Goal: Transaction & Acquisition: Obtain resource

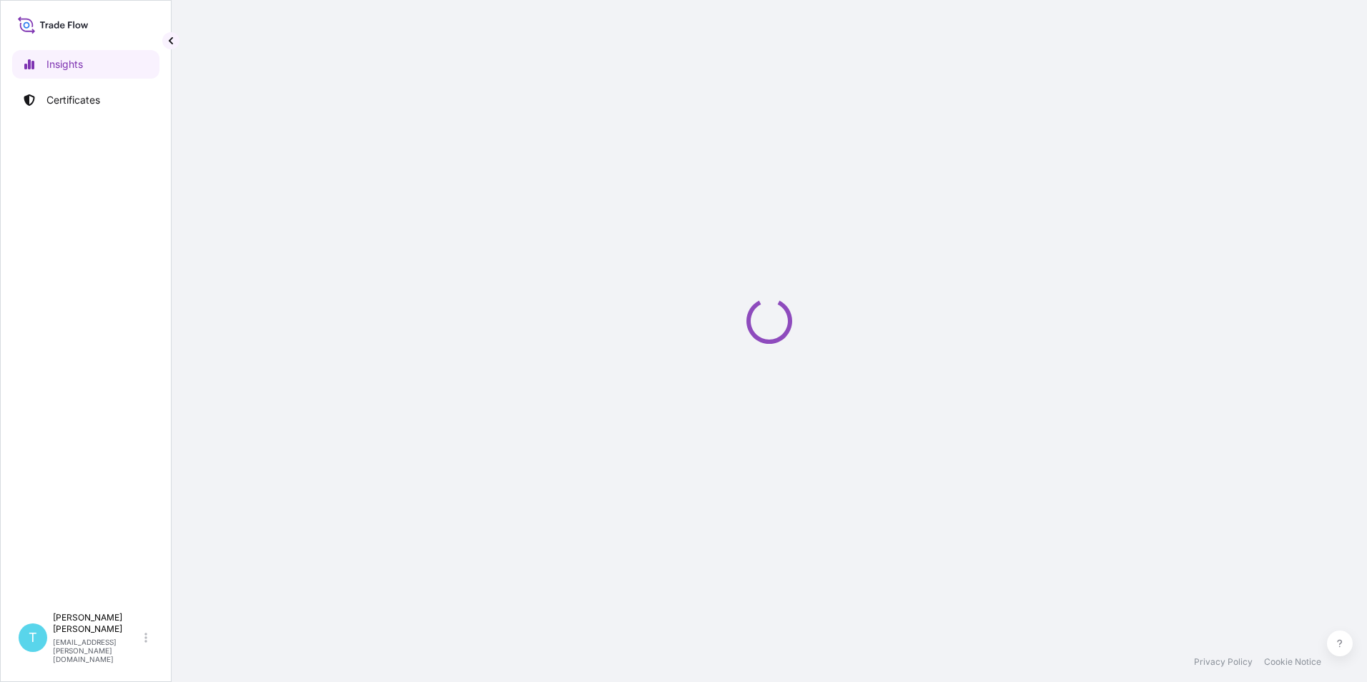
select select "2025"
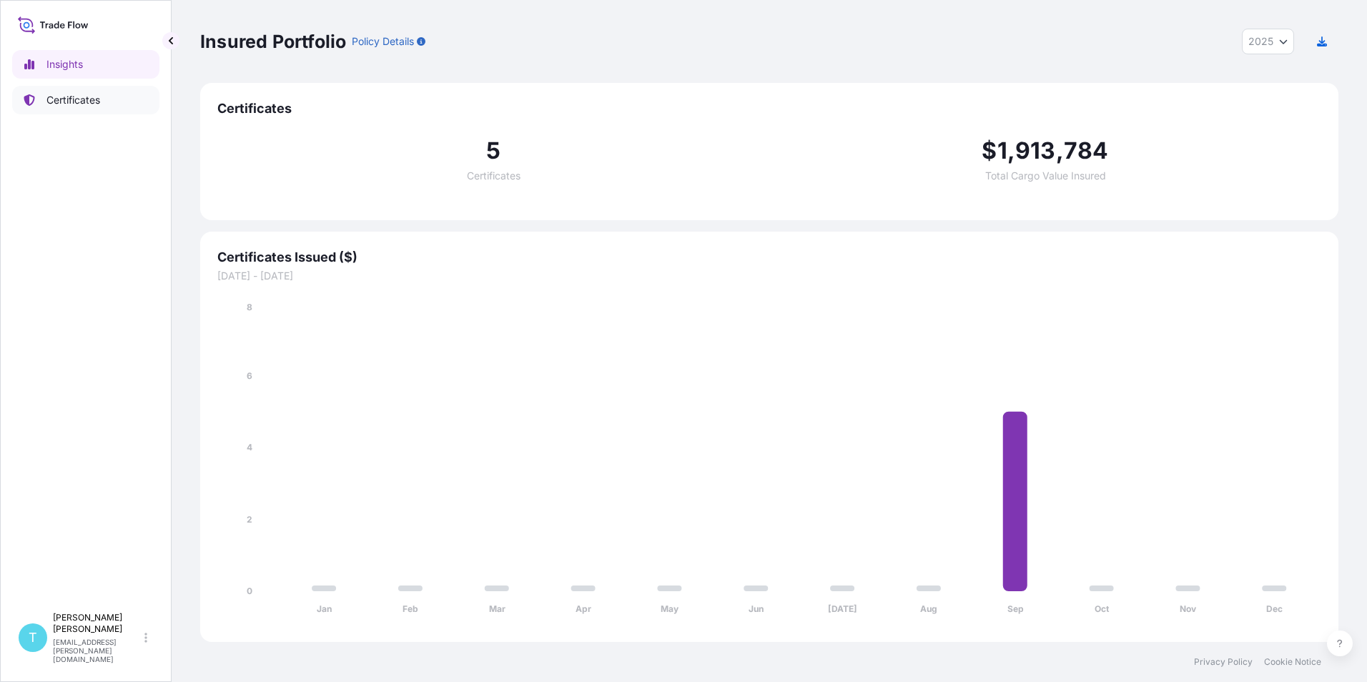
click at [68, 104] on p "Certificates" at bounding box center [73, 100] width 54 height 14
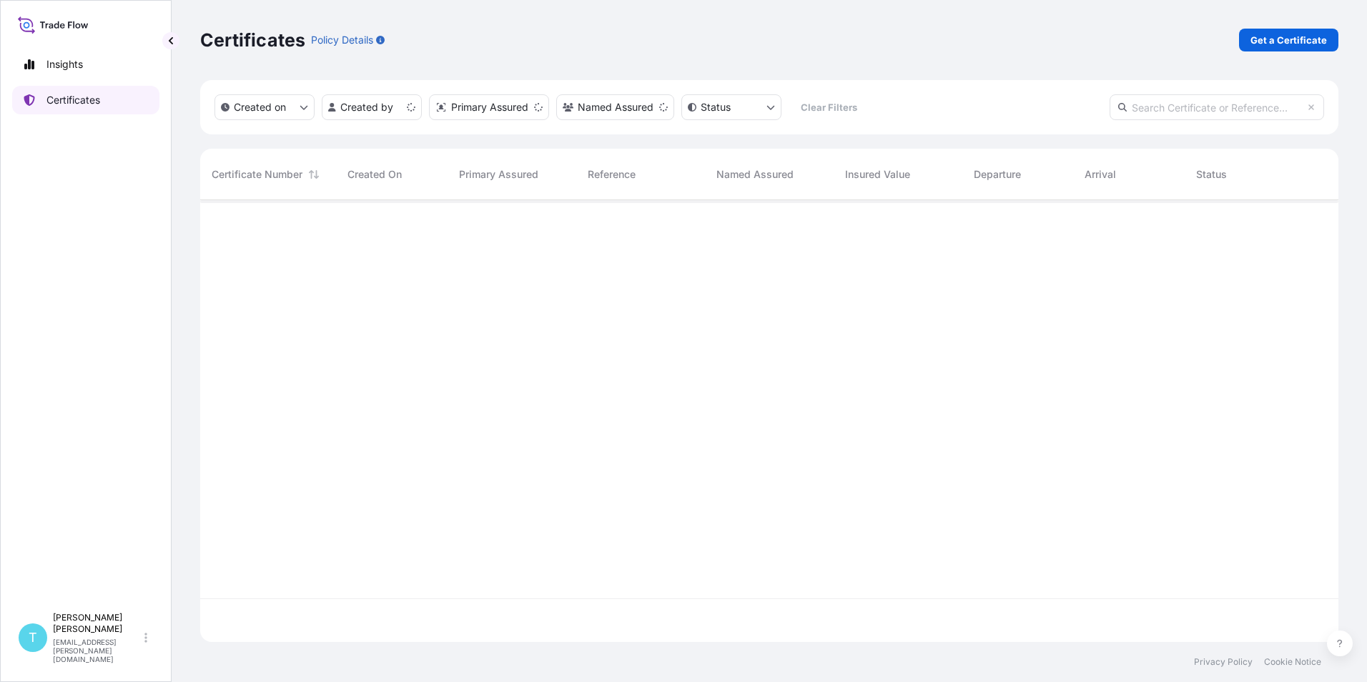
scroll to position [439, 1128]
click at [1276, 42] on p "Get a Certificate" at bounding box center [1289, 40] width 77 height 14
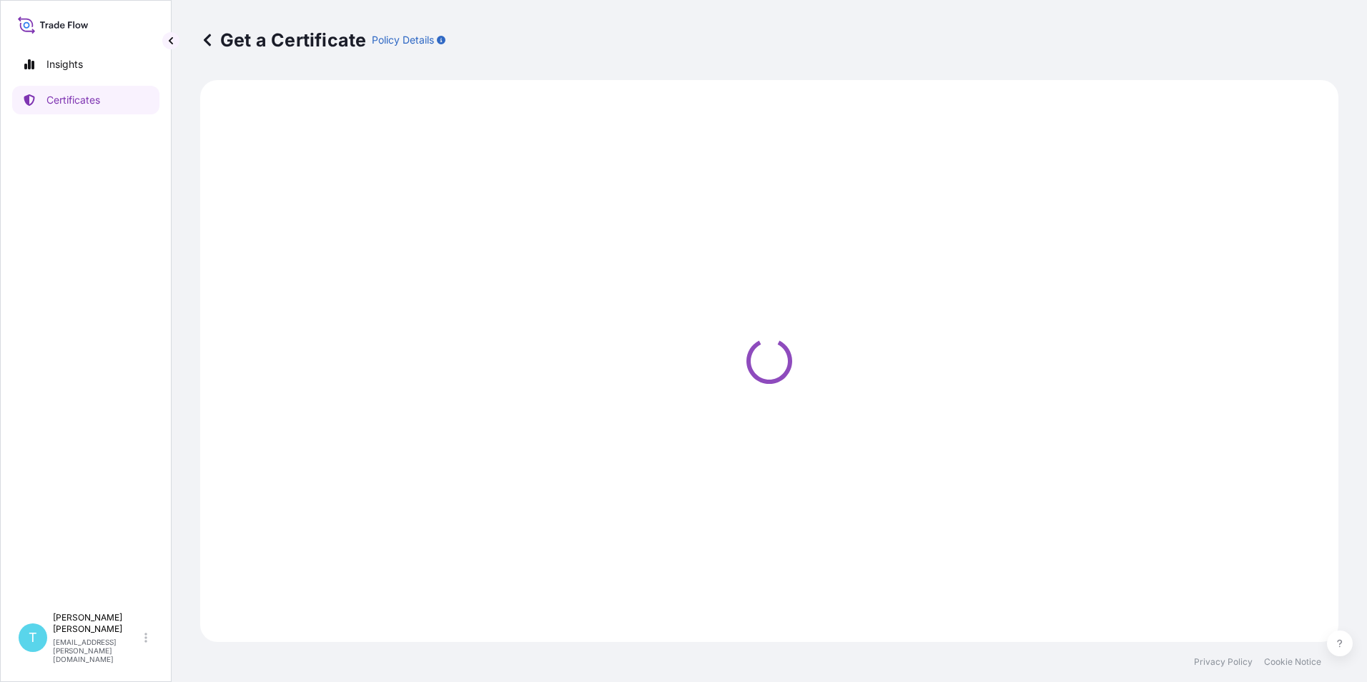
select select "Road / Inland"
select select "Sea Vessel"
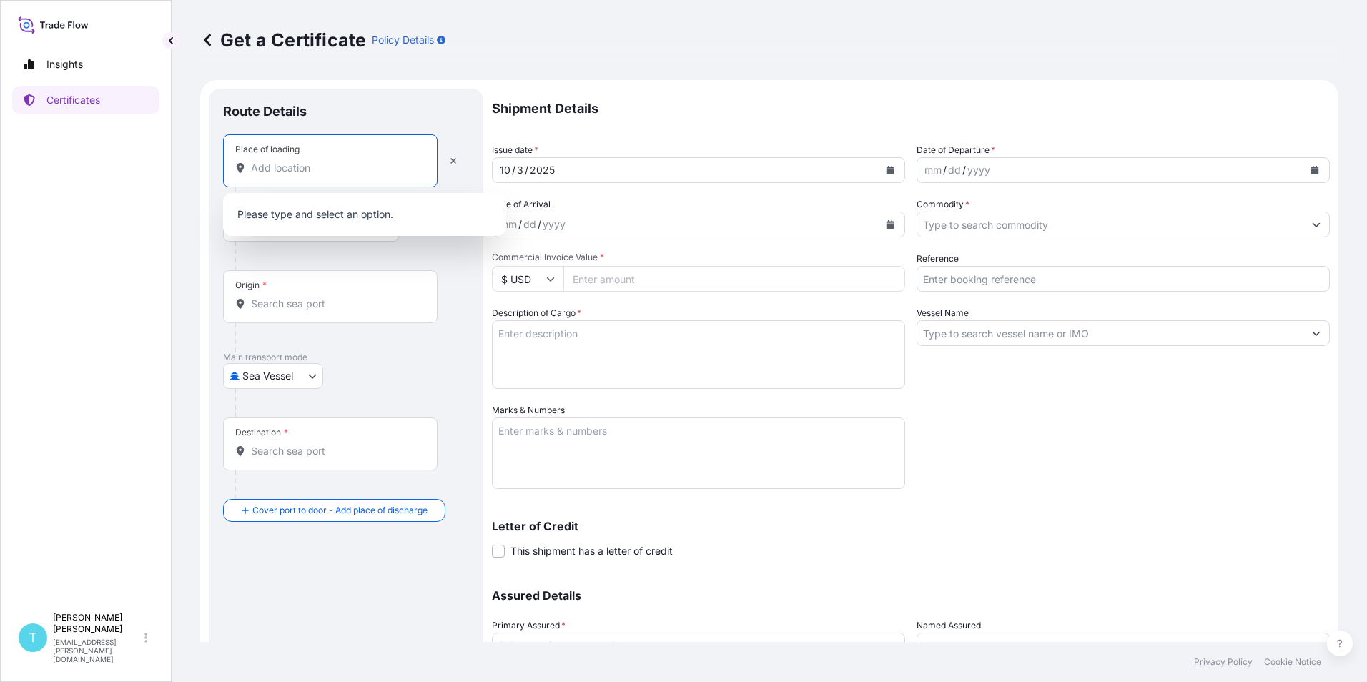
click at [300, 165] on input "Place of loading" at bounding box center [335, 168] width 169 height 14
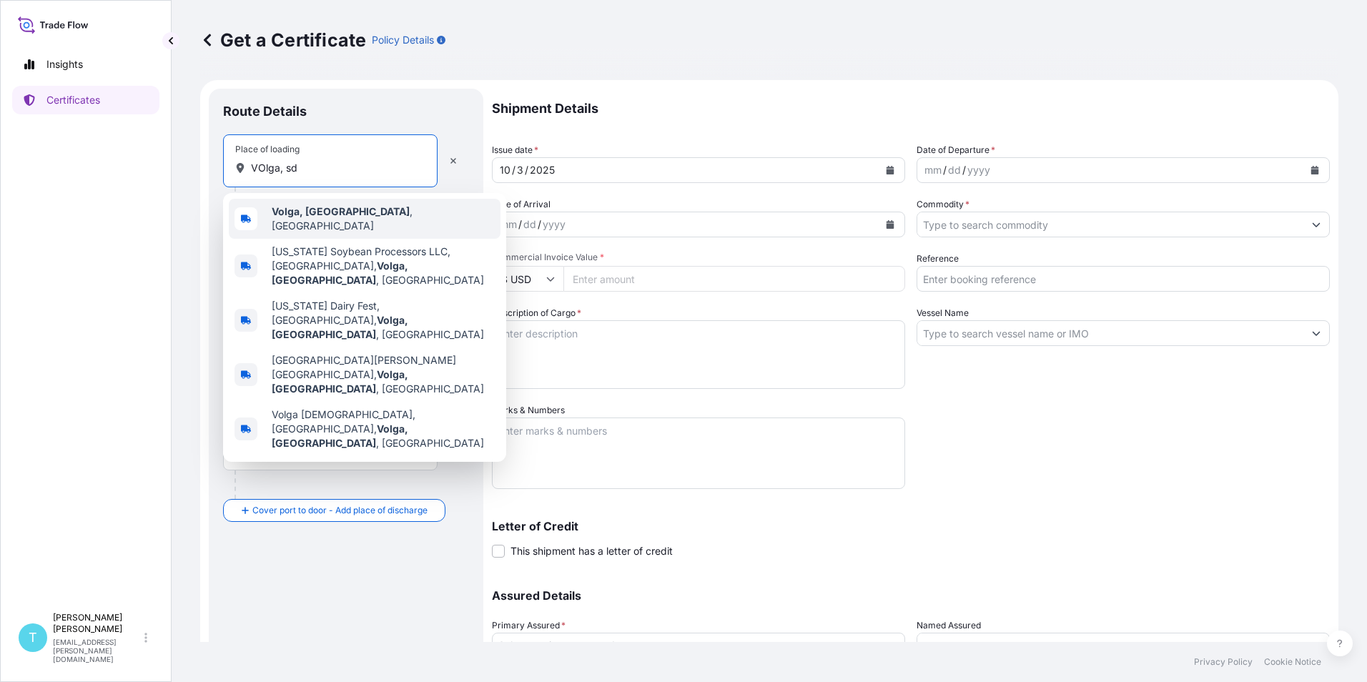
click at [291, 217] on b "Volga, SD" at bounding box center [341, 211] width 138 height 12
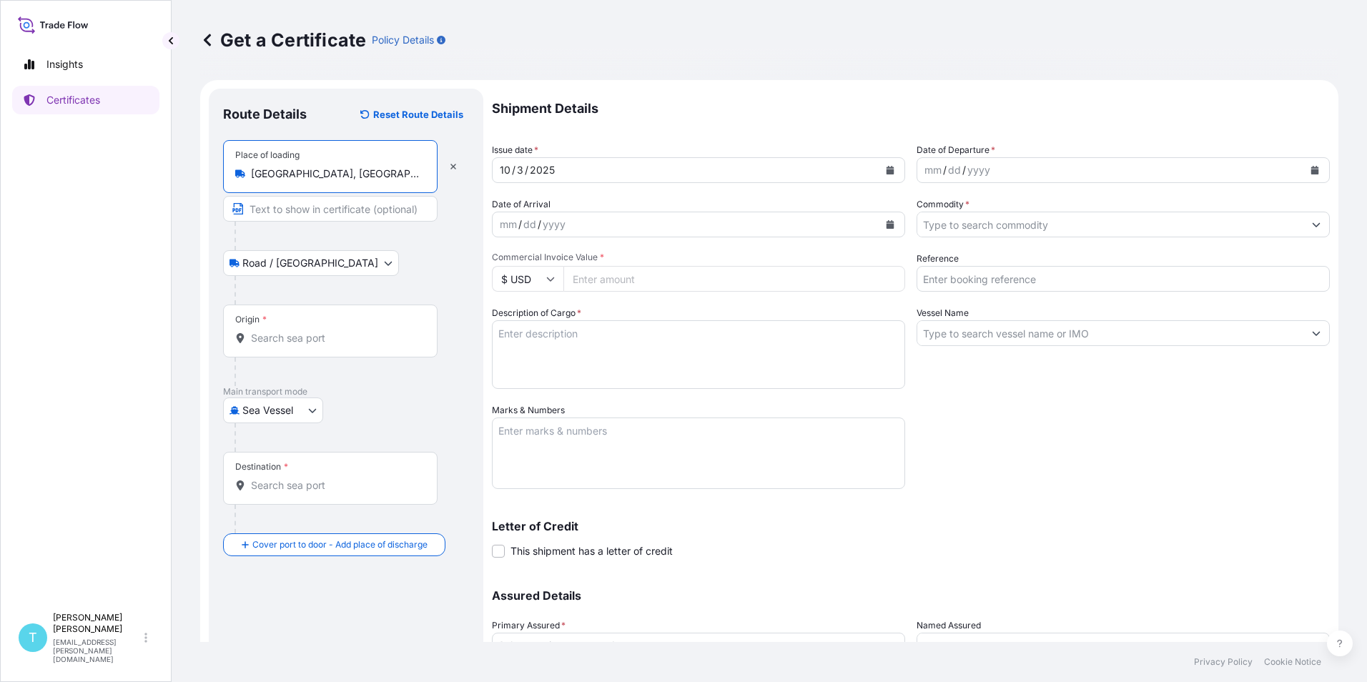
type input "Volga, SD, USA"
click at [536, 174] on div "10 / 3 / 2025" at bounding box center [686, 170] width 386 height 26
click at [567, 170] on div "10 / 3 / 2025" at bounding box center [686, 170] width 386 height 26
click at [887, 170] on icon "Calendar" at bounding box center [891, 170] width 8 height 9
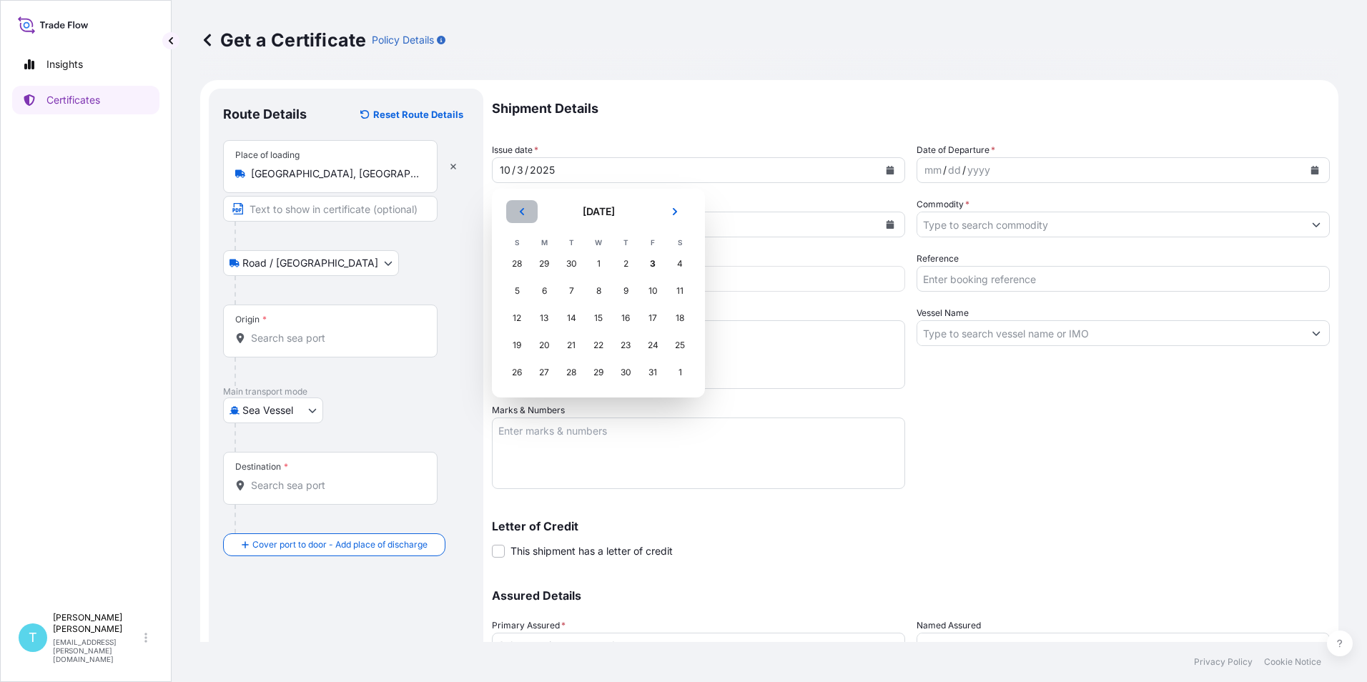
click at [517, 213] on button "Previous" at bounding box center [521, 211] width 31 height 23
click at [566, 364] on div "30" at bounding box center [572, 373] width 26 height 26
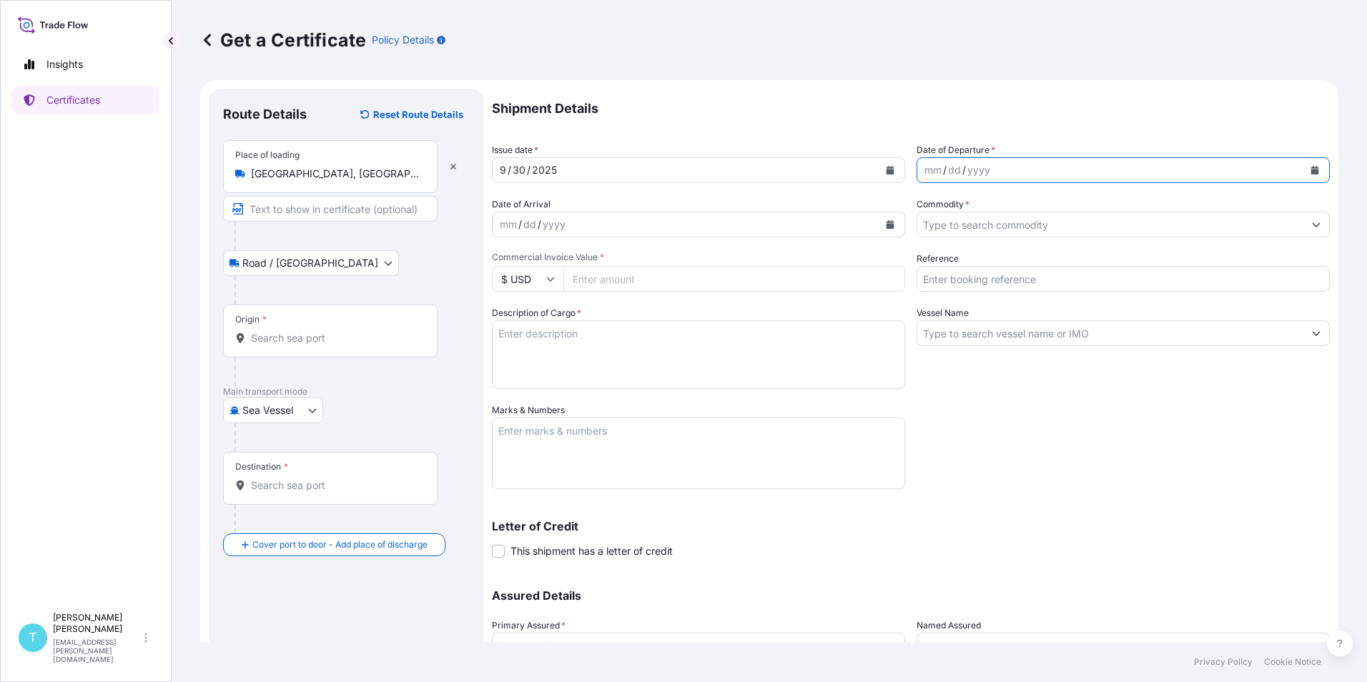
click at [1312, 167] on button "Calendar" at bounding box center [1315, 170] width 23 height 23
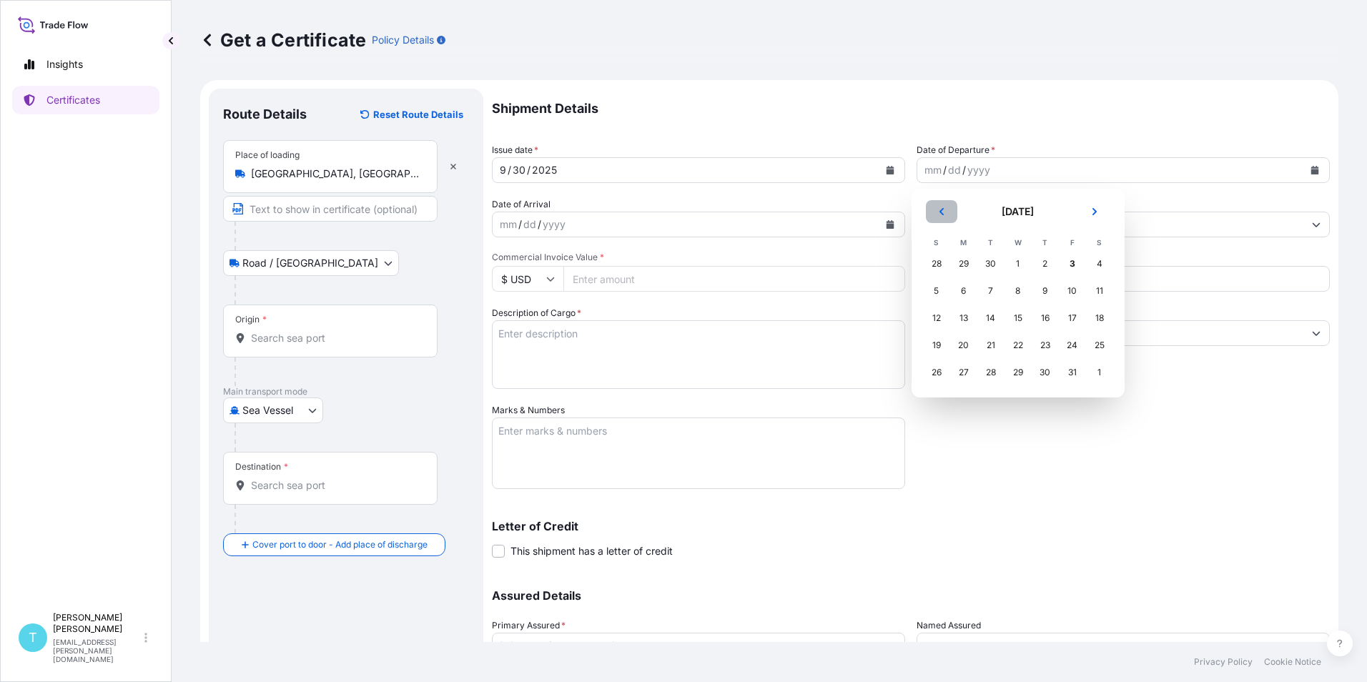
click at [936, 212] on button "Previous" at bounding box center [941, 211] width 31 height 23
click at [988, 375] on div "30" at bounding box center [991, 373] width 26 height 26
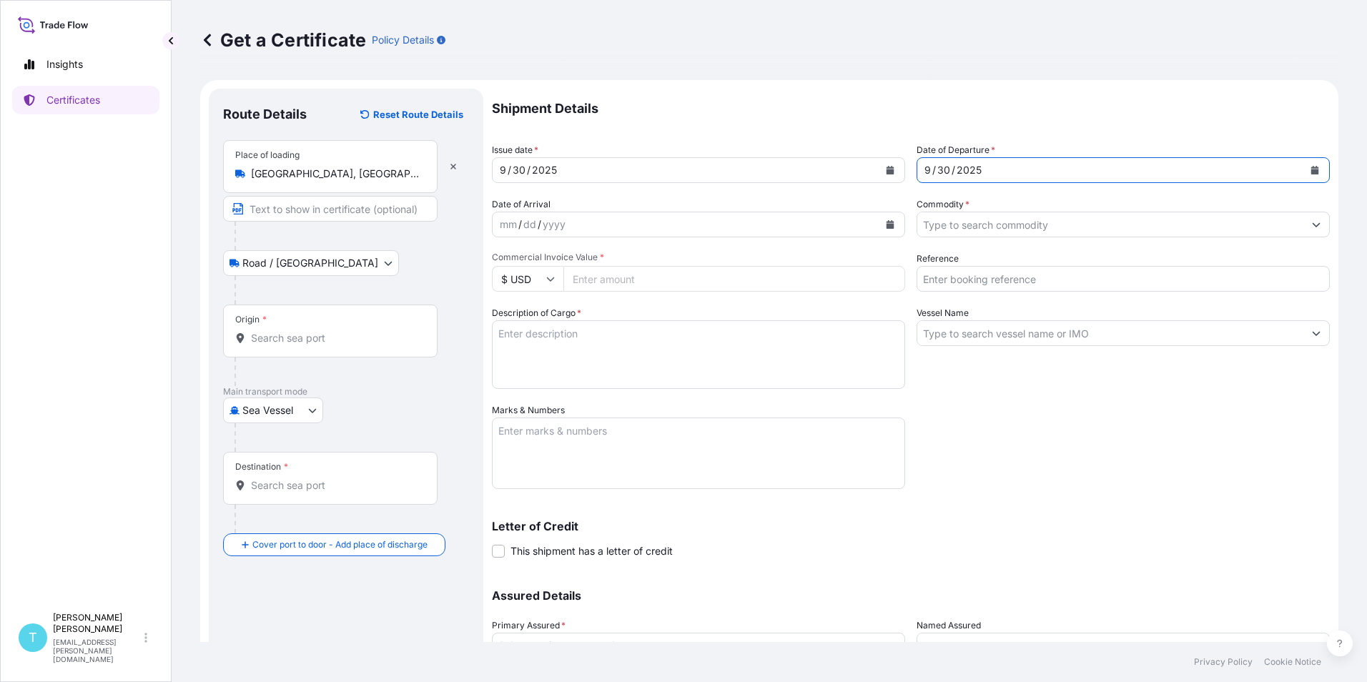
click at [888, 224] on icon "Calendar" at bounding box center [891, 224] width 8 height 9
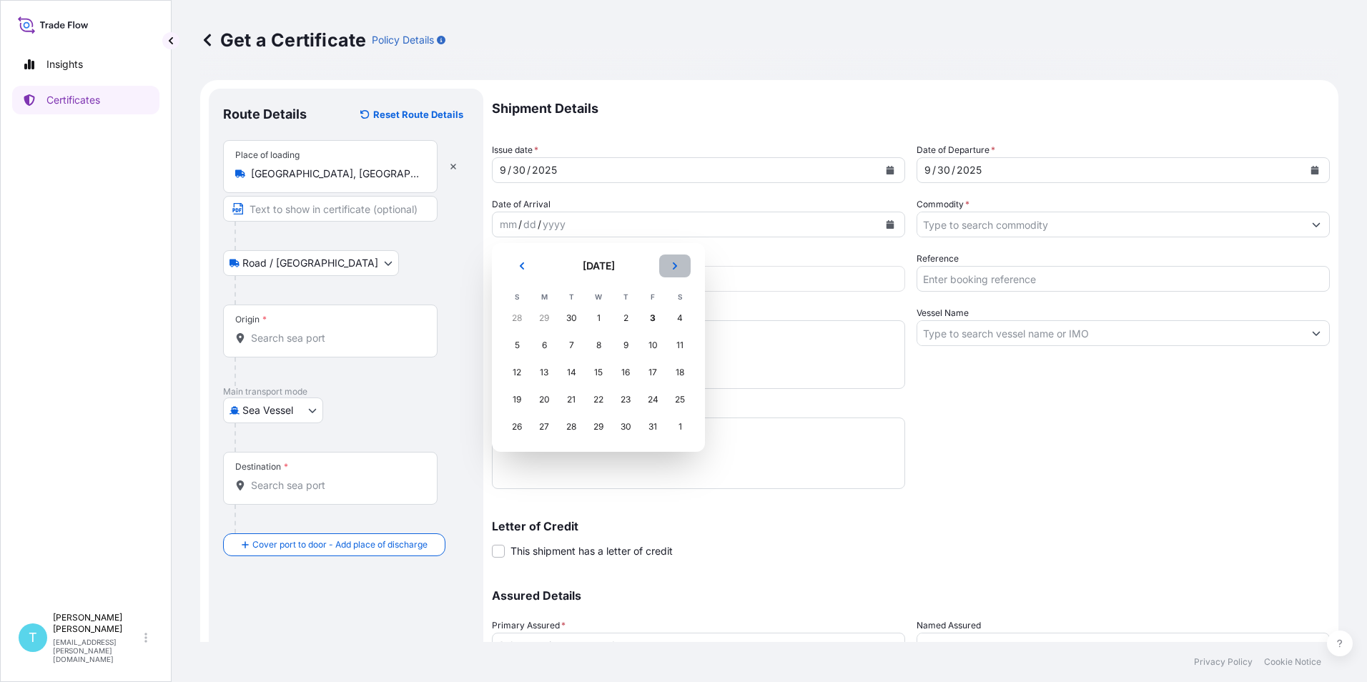
click at [676, 268] on icon "Next" at bounding box center [675, 266] width 9 height 9
click at [545, 373] on div "10" at bounding box center [544, 373] width 26 height 26
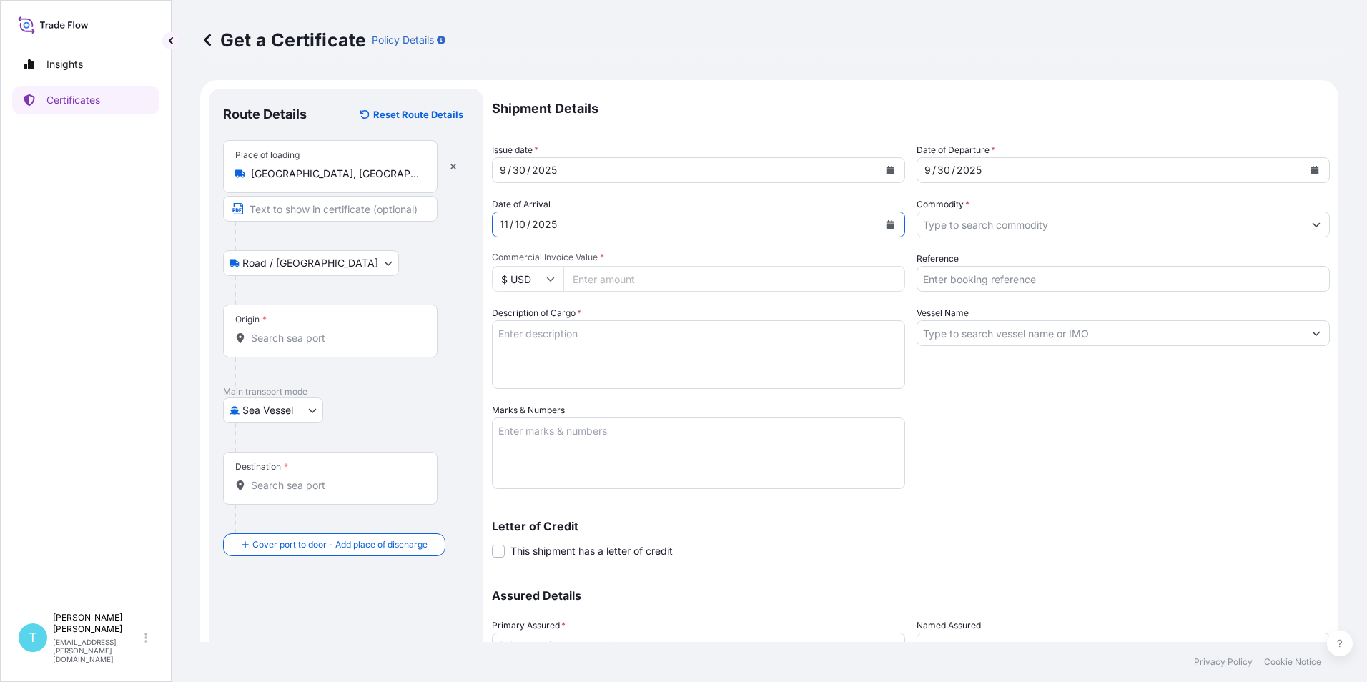
click at [1099, 224] on input "Commodity *" at bounding box center [1111, 225] width 386 height 26
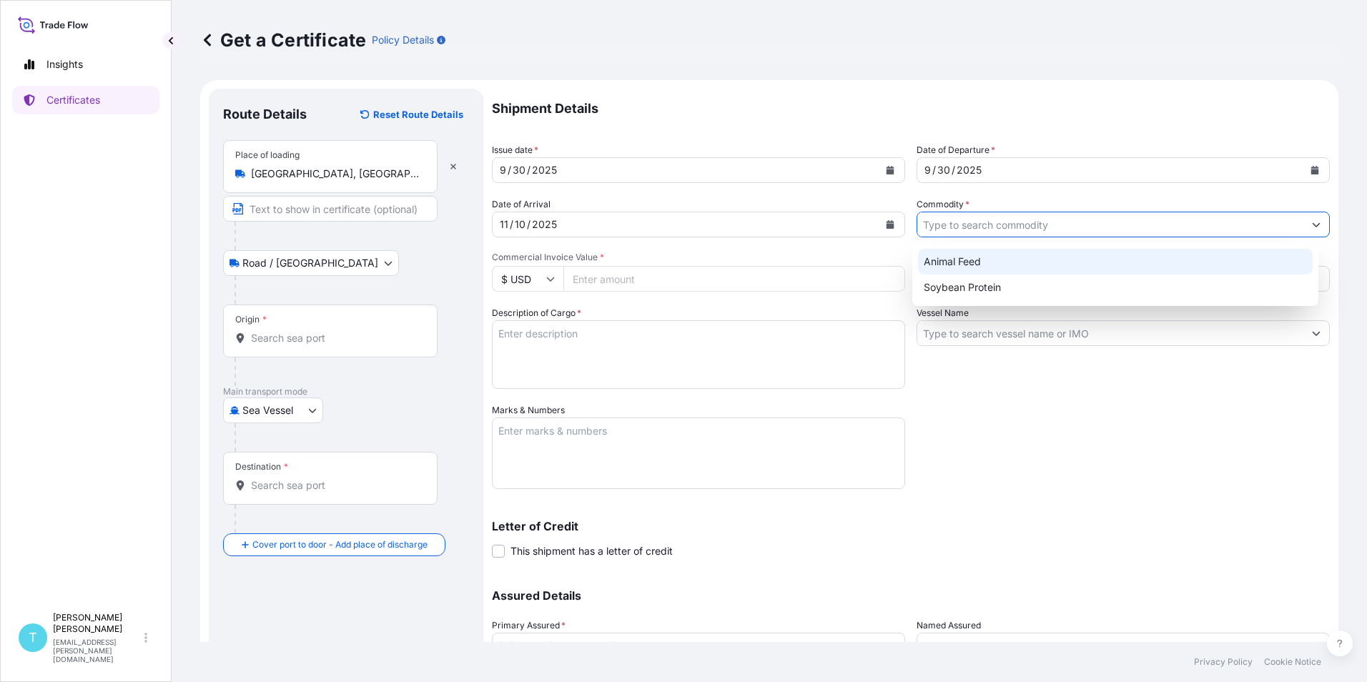
click at [943, 261] on div "Animal Feed" at bounding box center [1115, 262] width 395 height 26
type input "Animal Feed"
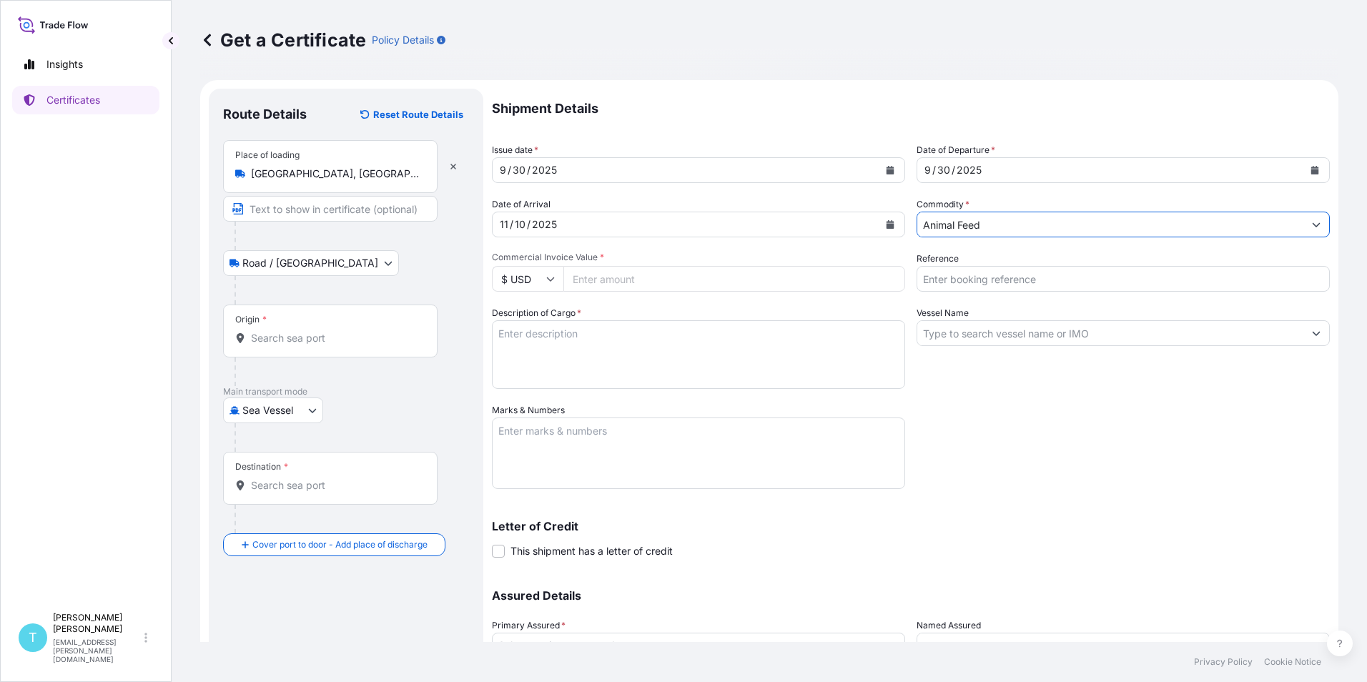
click at [310, 338] on input "Origin *" at bounding box center [335, 338] width 169 height 14
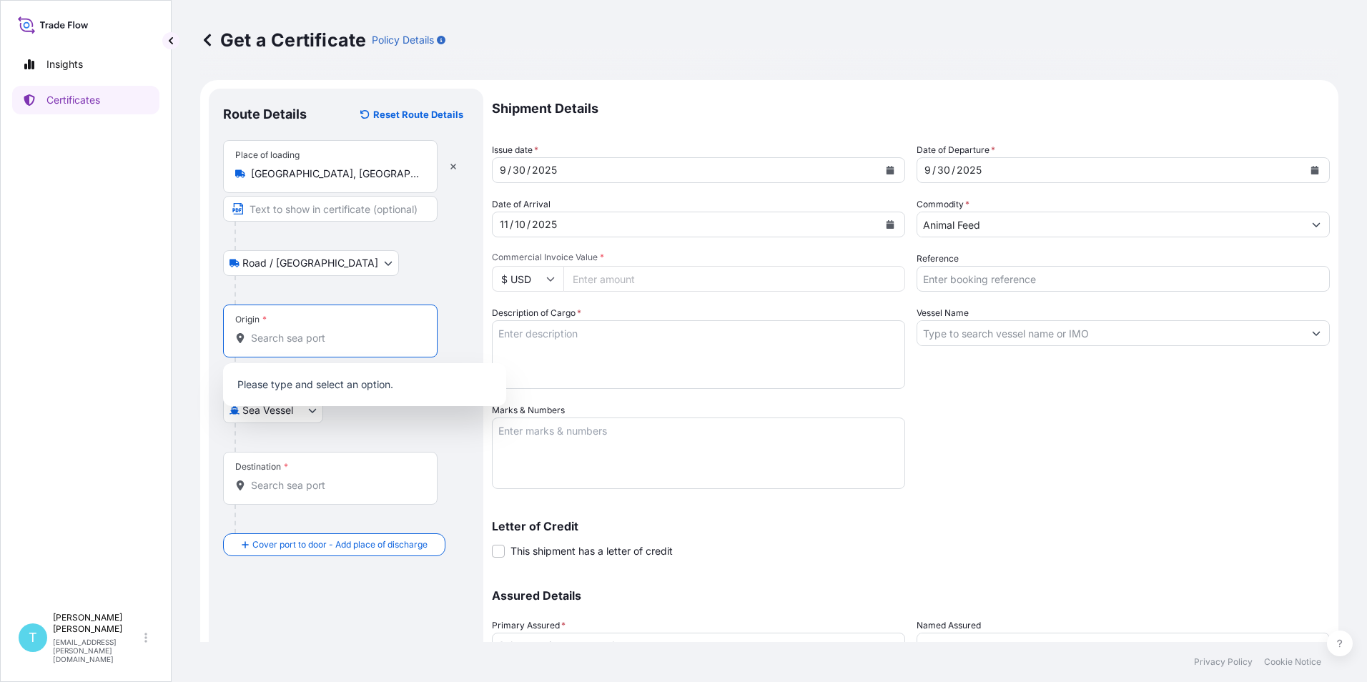
type input "N"
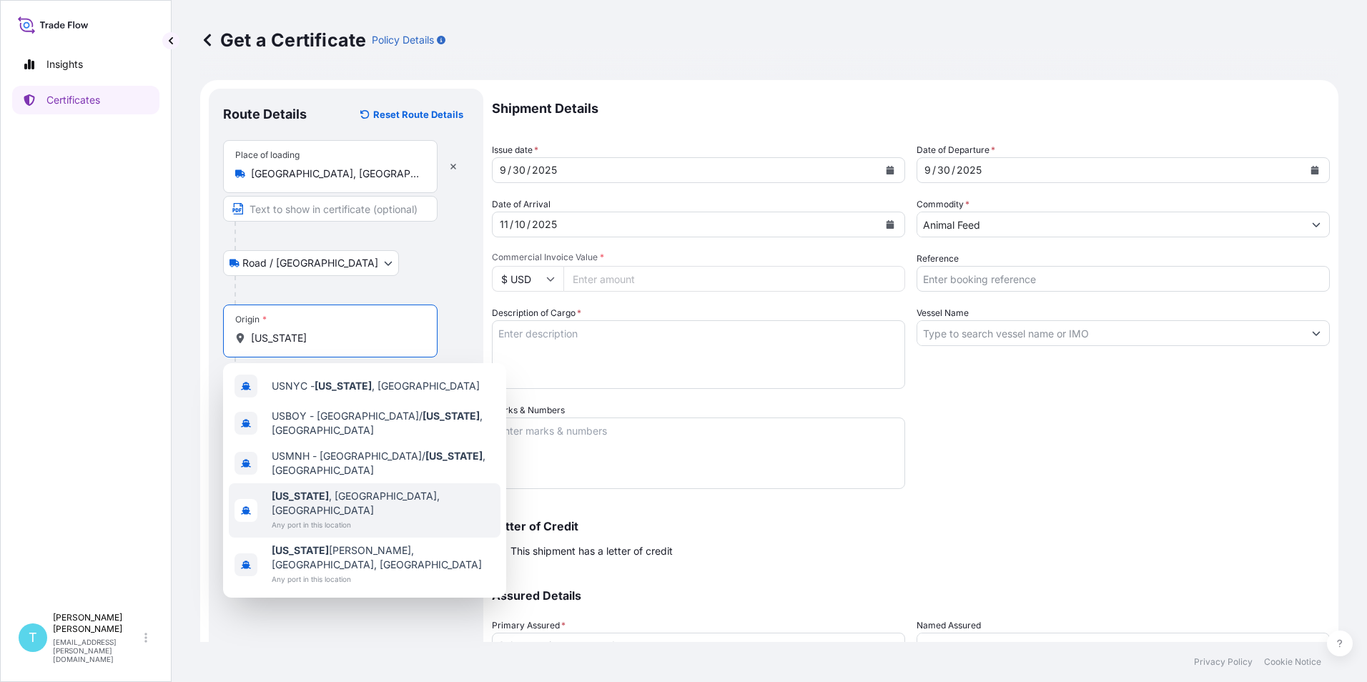
click at [281, 490] on b "New York" at bounding box center [300, 496] width 57 height 12
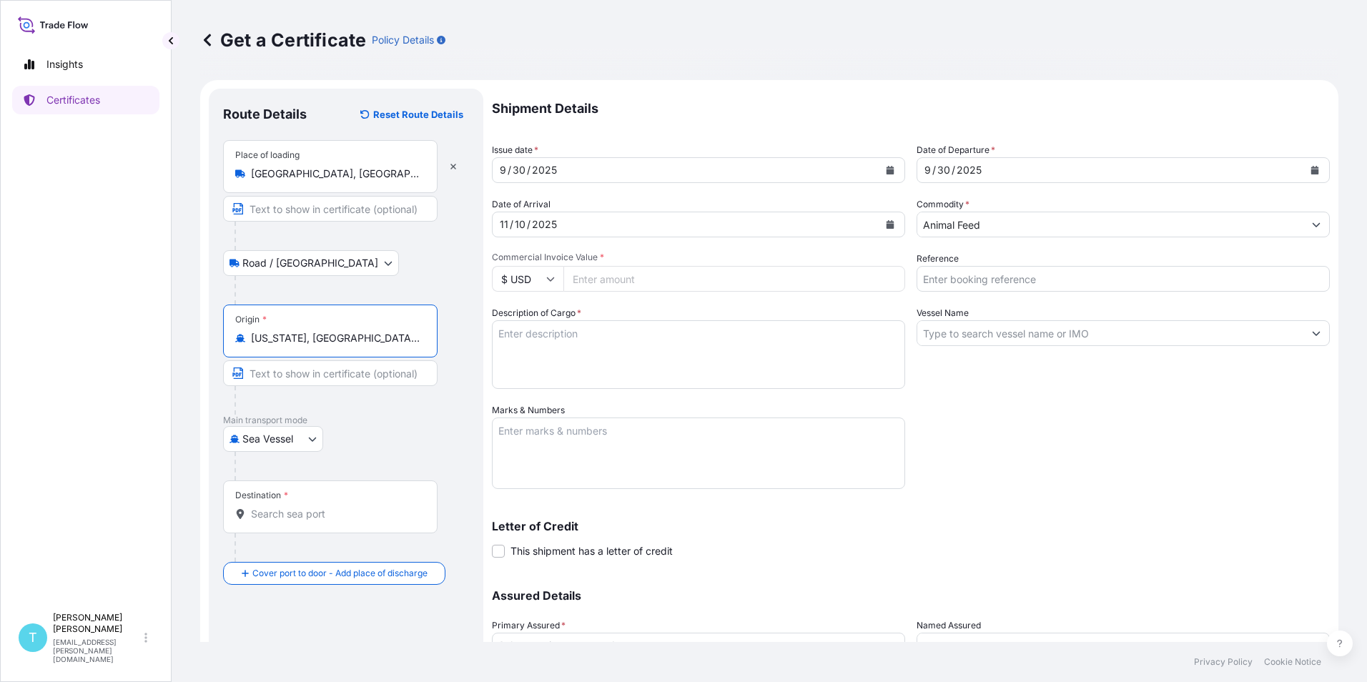
type input "New York, NY, USA"
click at [303, 513] on input "Destination *" at bounding box center [335, 514] width 169 height 14
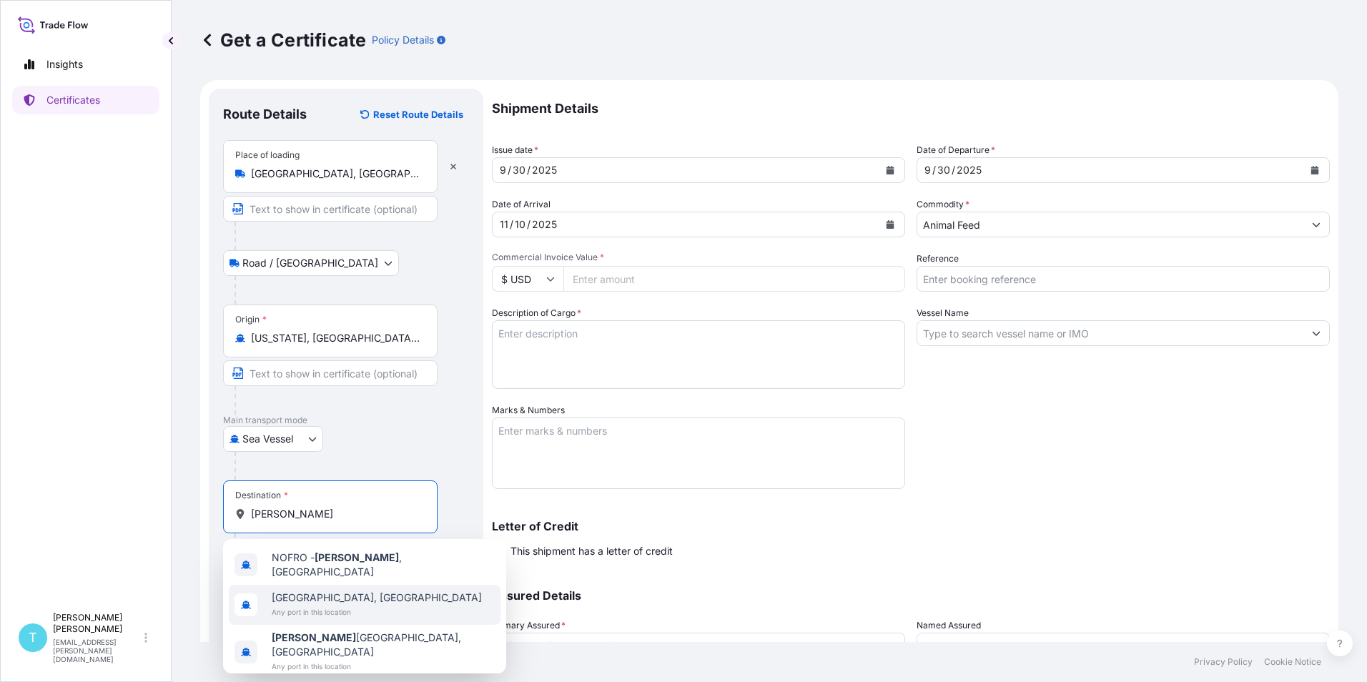
click at [312, 592] on span "Florø, Norway" at bounding box center [377, 598] width 210 height 14
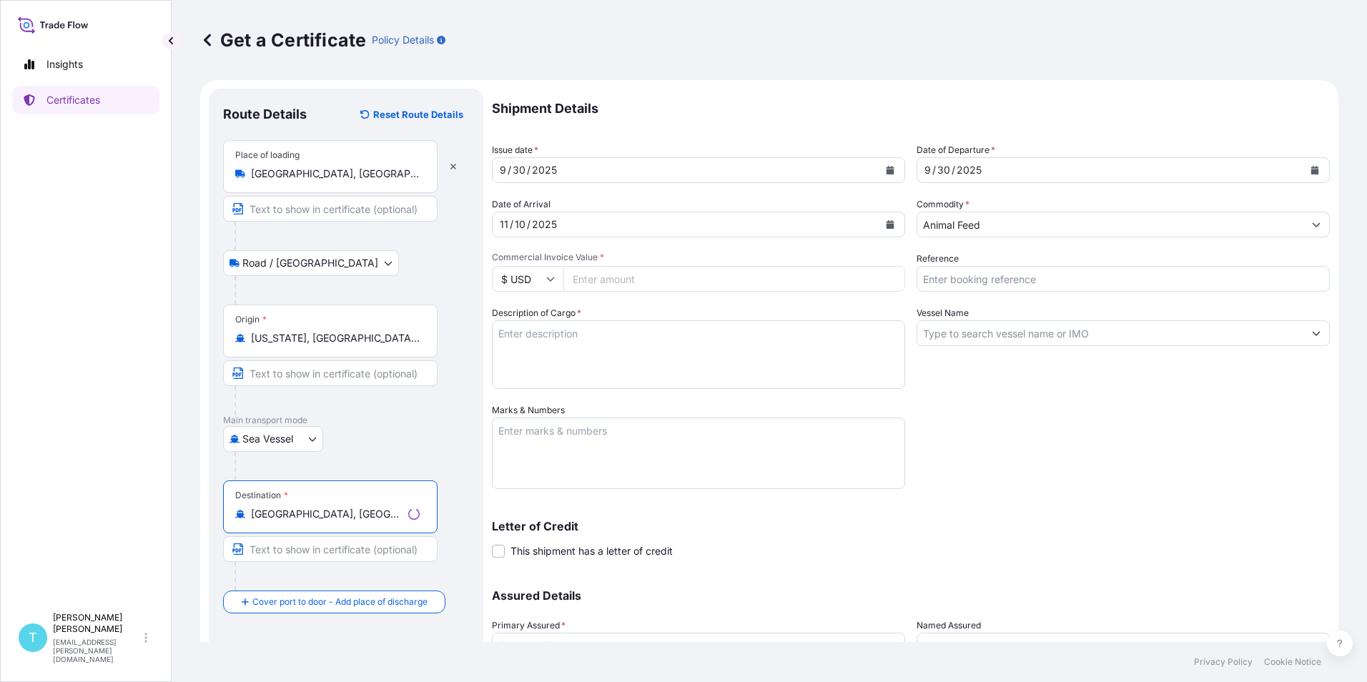
type input "Florø, Norway"
click at [631, 333] on textarea "Description of Cargo *" at bounding box center [698, 354] width 413 height 69
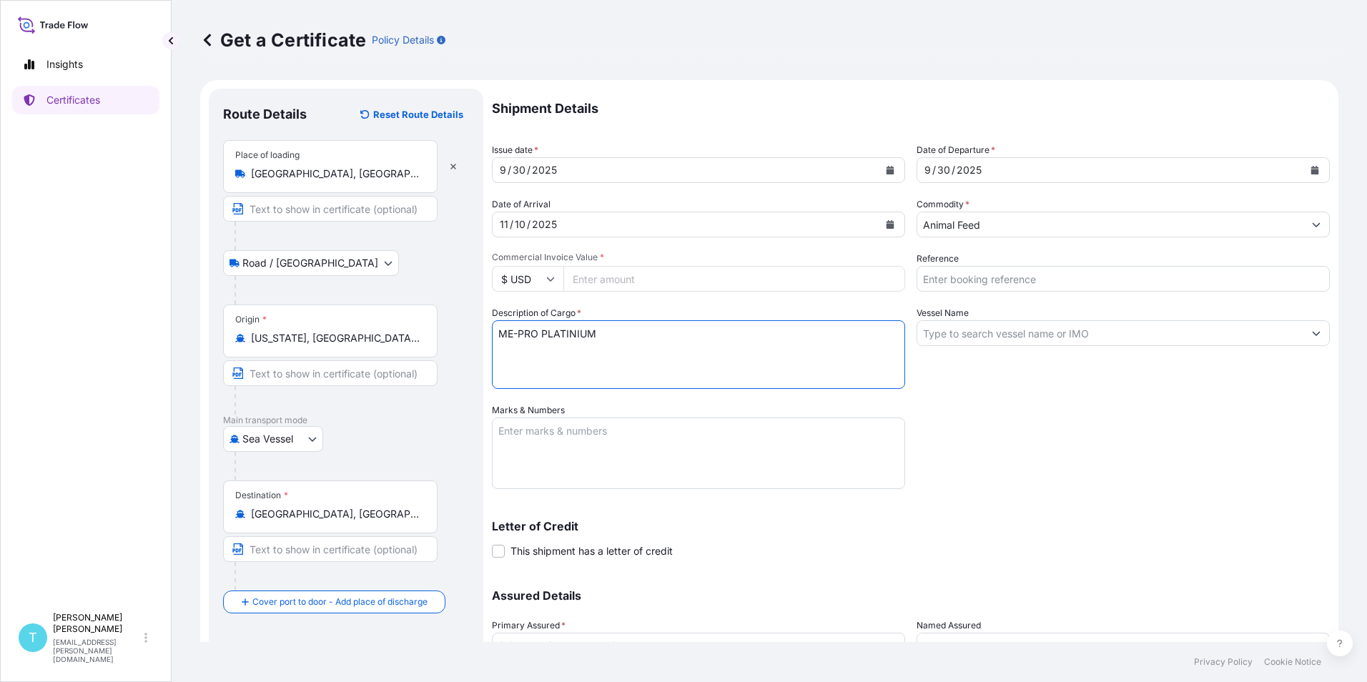
type textarea "ME-PRO PLATINIUM"
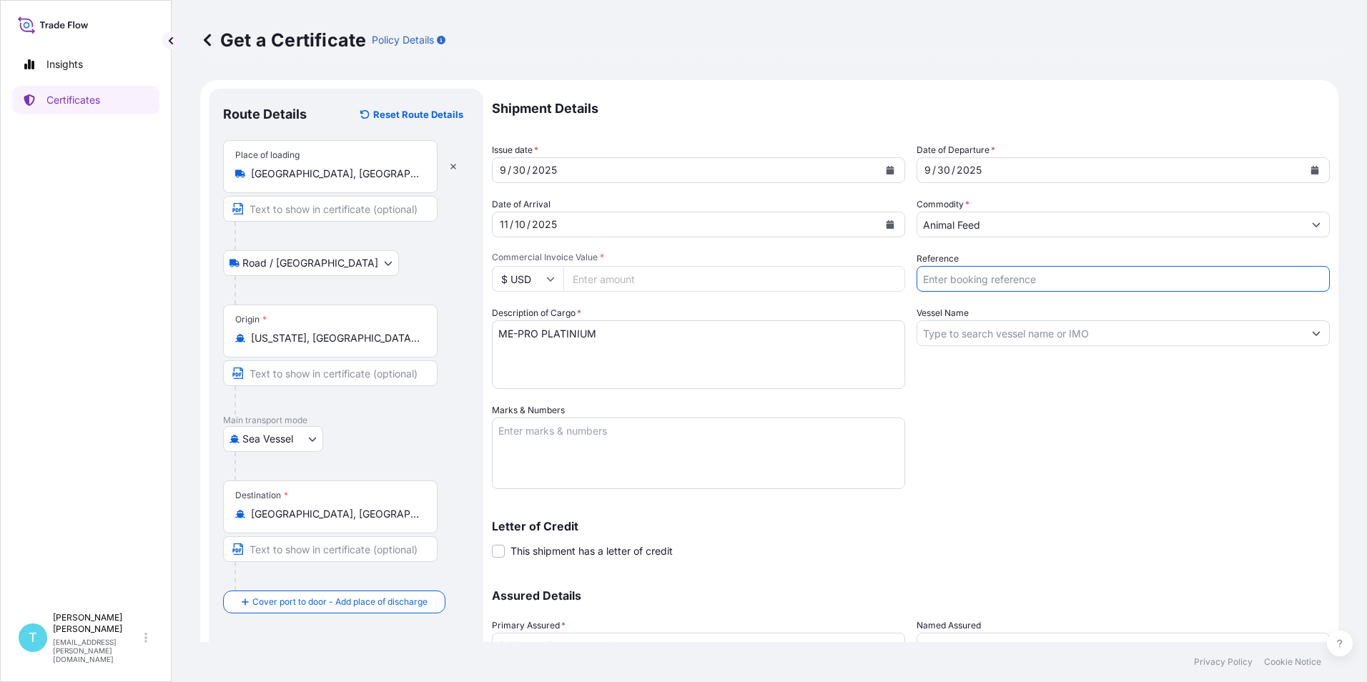
click at [1028, 278] on input "Reference" at bounding box center [1123, 279] width 413 height 26
type input "EBKG14325106"
click at [1021, 387] on div "Vessel Name" at bounding box center [1123, 347] width 413 height 83
click at [1024, 341] on input "Vessel Name" at bounding box center [1111, 333] width 386 height 26
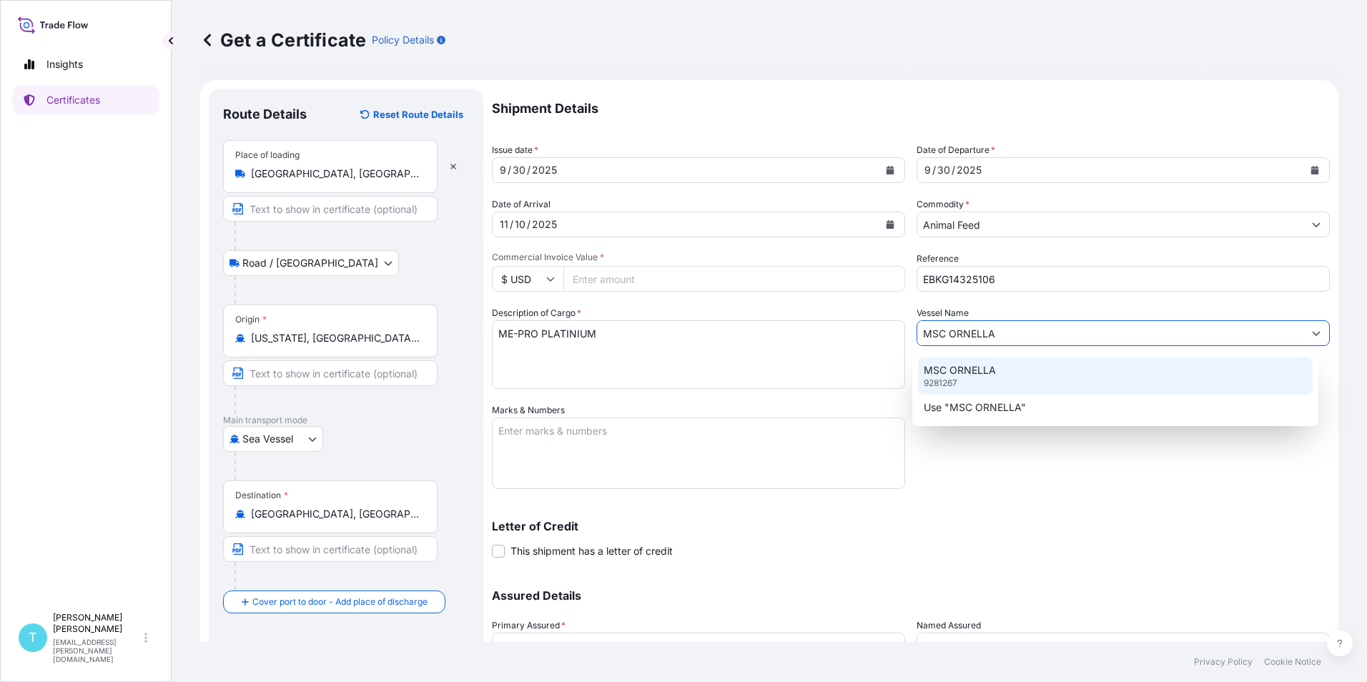
click at [939, 373] on p "MSC ORNELLA" at bounding box center [960, 370] width 72 height 14
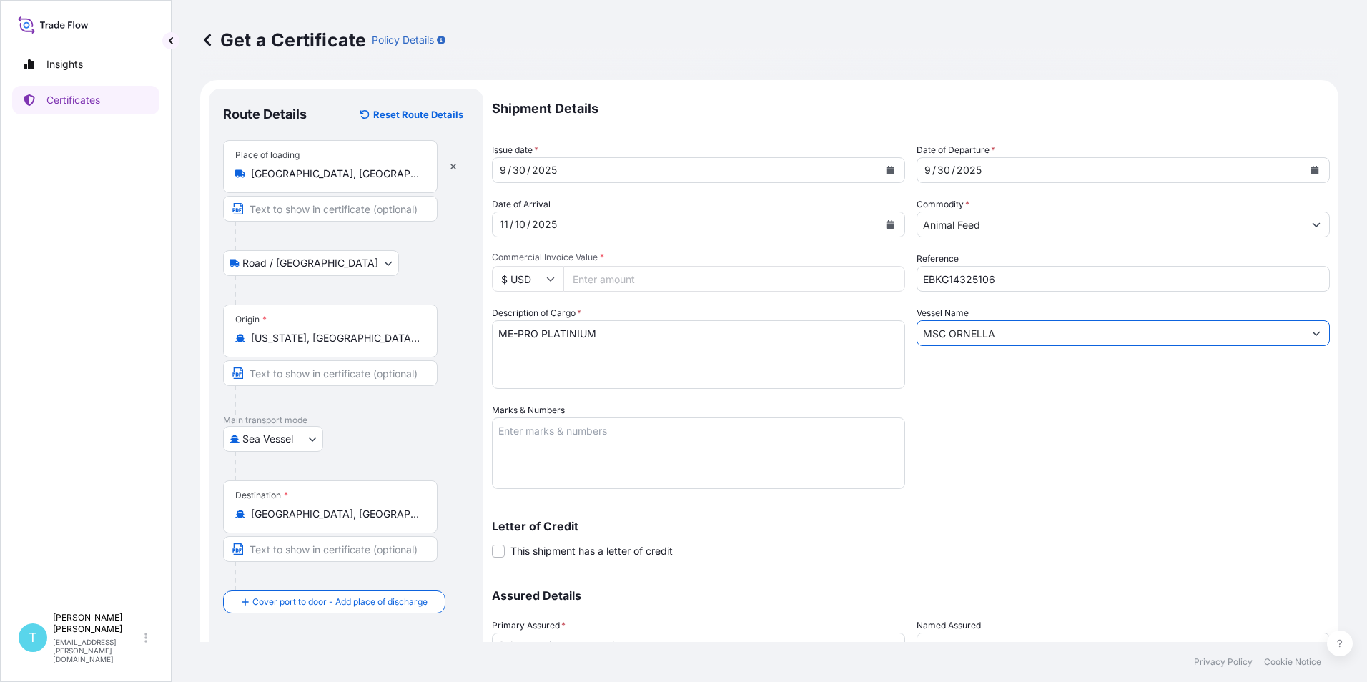
type input "MSC ORNELLA"
click at [647, 277] on input "Commercial Invoice Value *" at bounding box center [735, 279] width 342 height 26
type input "650334.75"
click at [1101, 446] on div "Shipment Details Issue date * 9 / 30 / 2025 Date of Departure * 9 / 30 / 2025 D…" at bounding box center [911, 402] width 838 height 627
click at [1041, 461] on div "Shipment Details Issue date * 9 / 30 / 2025 Date of Departure * 9 / 30 / 2025 D…" at bounding box center [911, 402] width 838 height 627
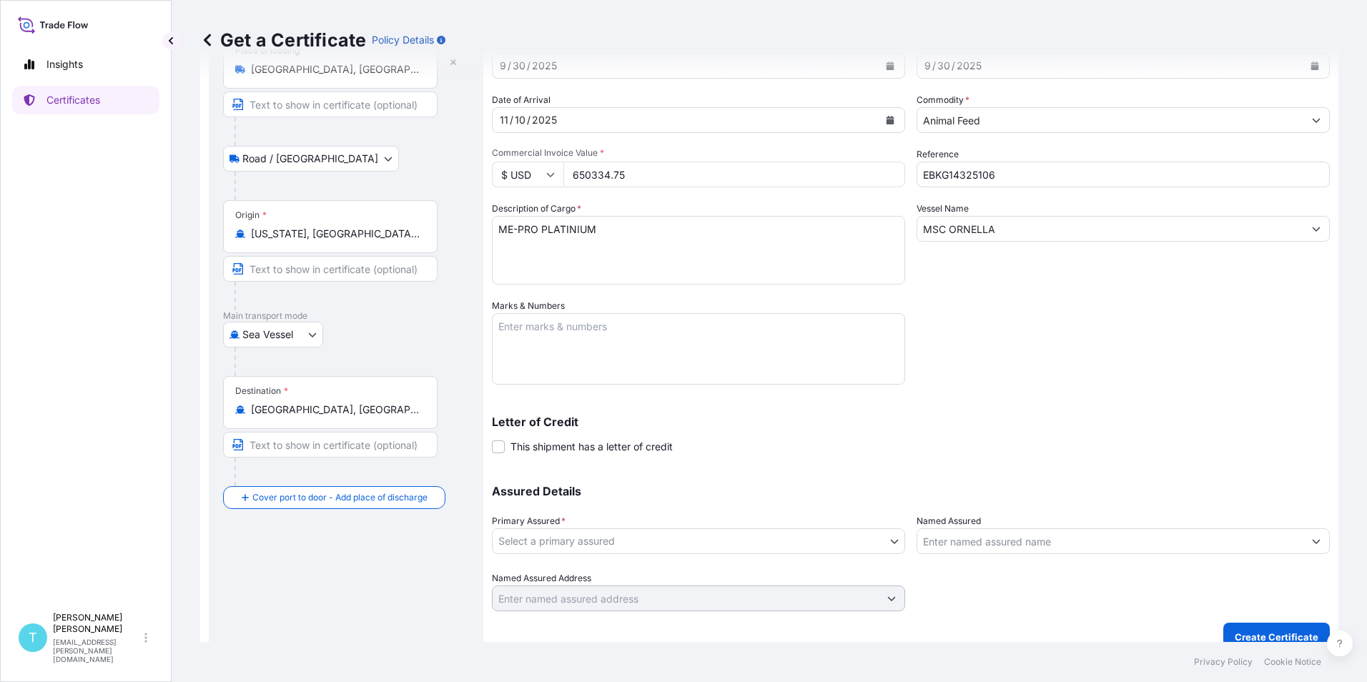
scroll to position [122, 0]
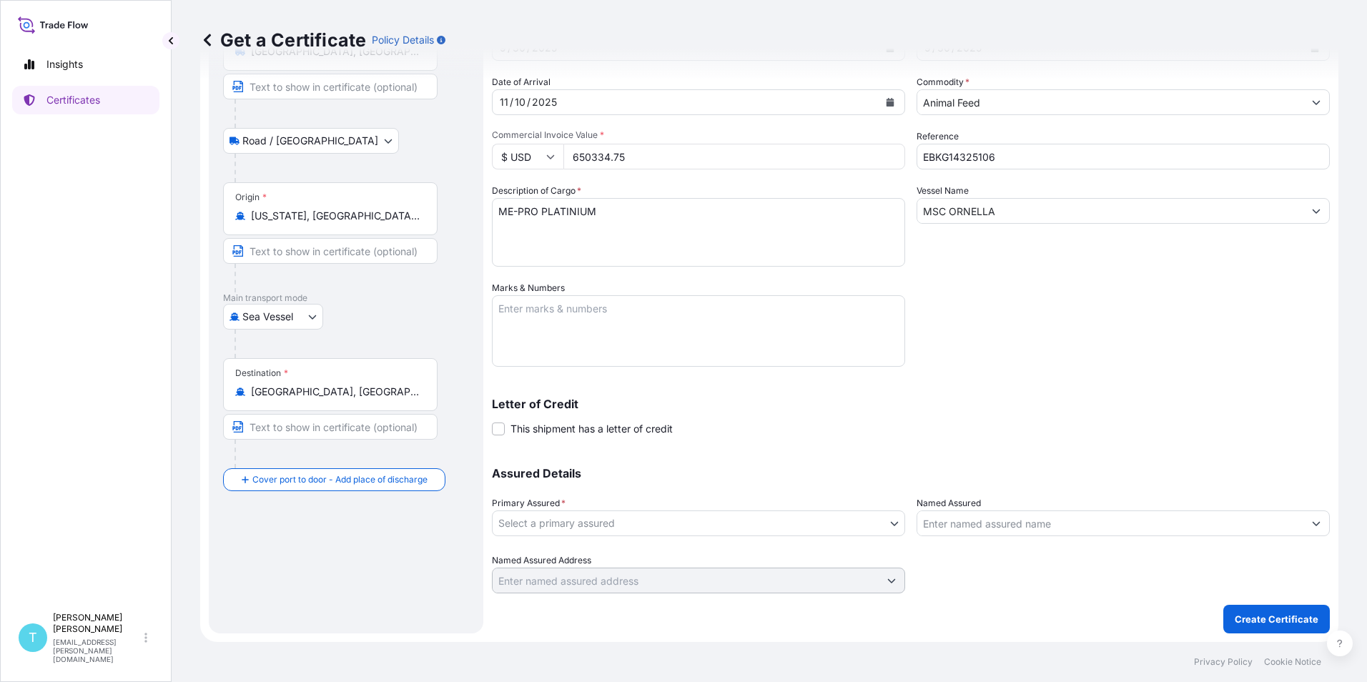
click at [1066, 408] on div "Shipment Details Issue date * 9 / 30 / 2025 Date of Departure * 9 / 30 / 2025 D…" at bounding box center [911, 299] width 838 height 667
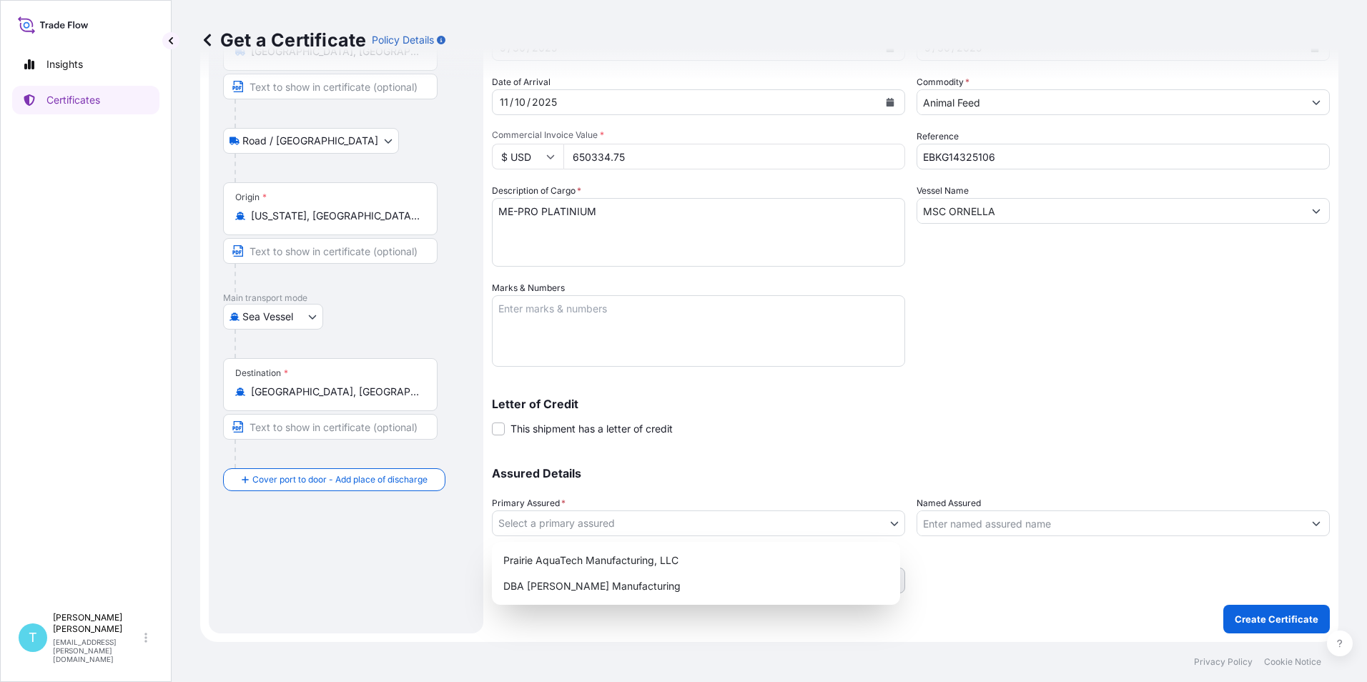
click at [714, 519] on body "Insights Certificates T Tyler Holderby tyler.holderby@houdeknature.com Get a Ce…" at bounding box center [683, 341] width 1367 height 682
click at [581, 561] on div "Prairie AquaTech Manufacturing, LLC" at bounding box center [696, 561] width 397 height 26
select select "32206"
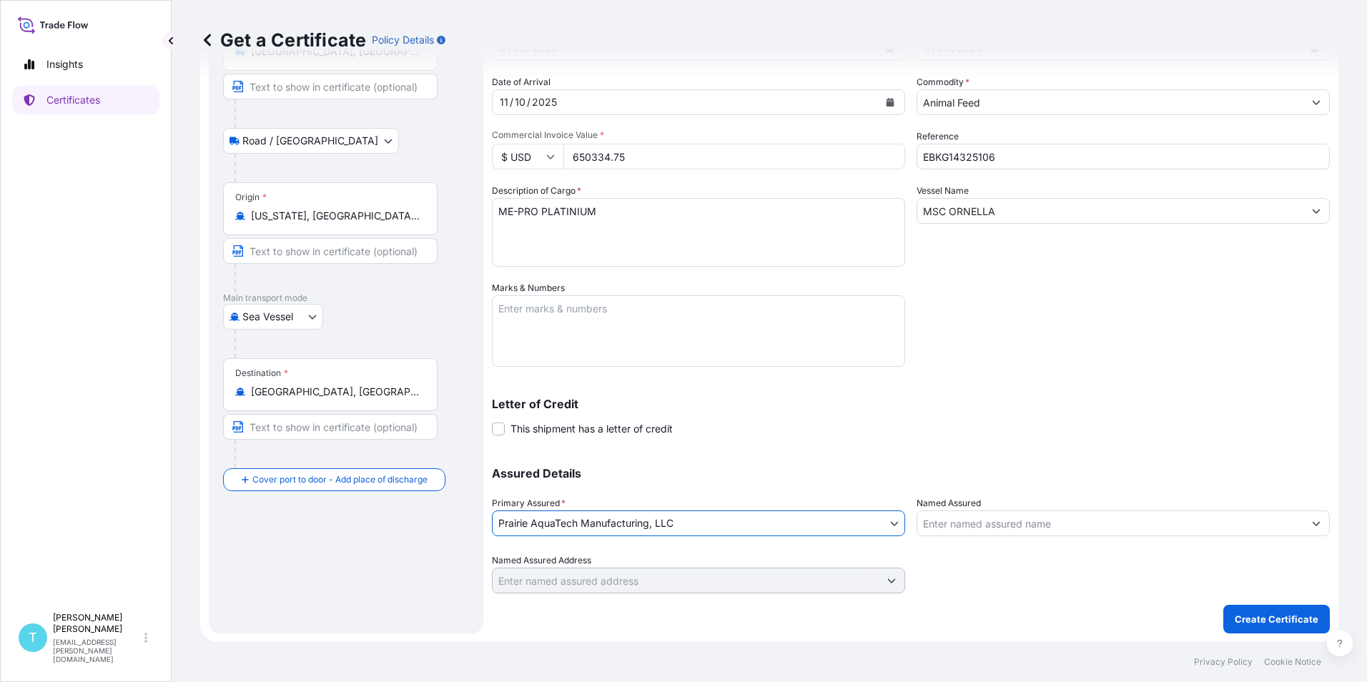
click at [1034, 529] on input "Named Assured" at bounding box center [1111, 524] width 386 height 26
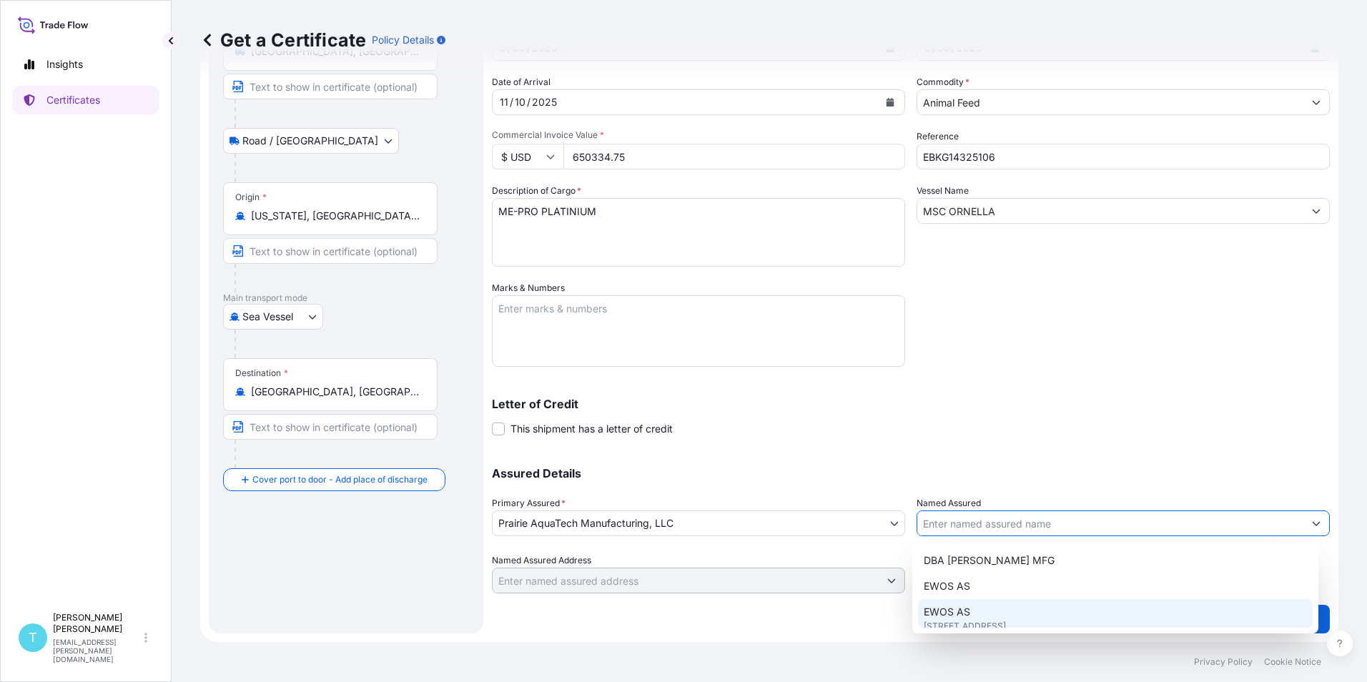
click at [962, 606] on span "EWOS AS" at bounding box center [947, 612] width 46 height 14
type input "EWOS AS"
type input "Kyllervegen 2, 6906 Florø, Norway"
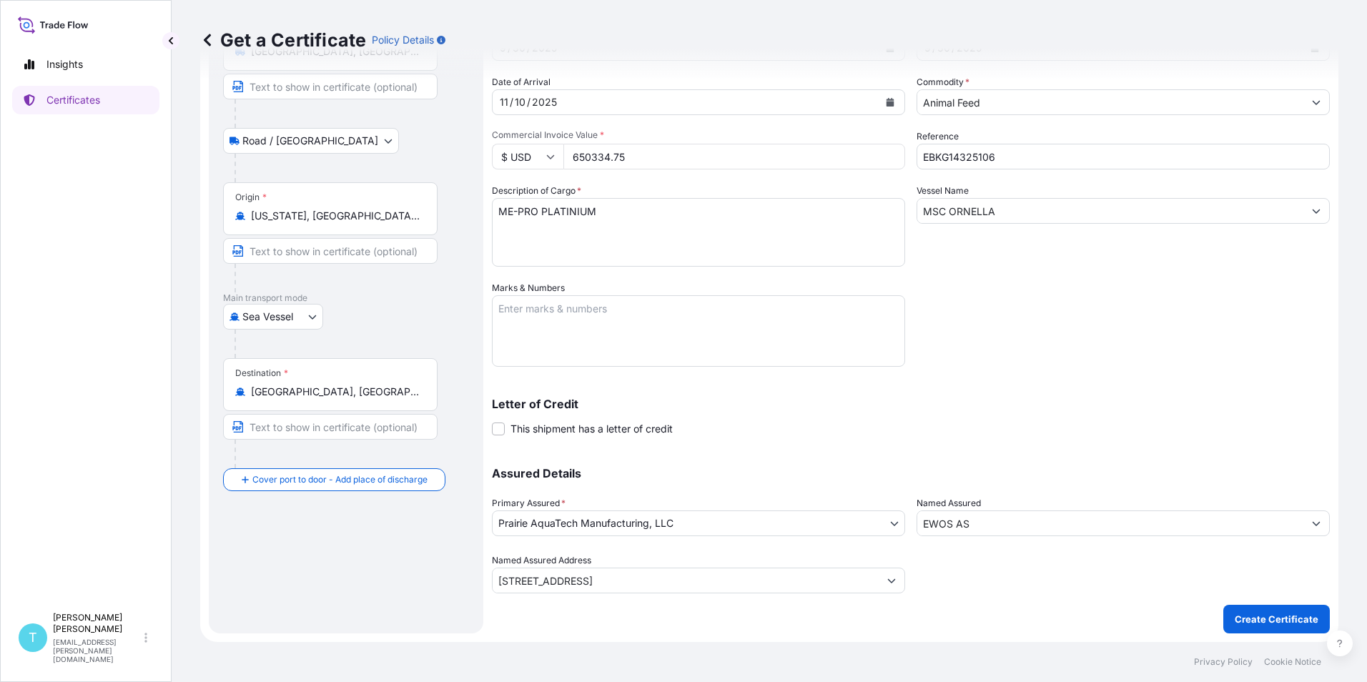
click at [1050, 411] on div "Letter of Credit This shipment has a letter of credit Letter of credit * Letter…" at bounding box center [911, 417] width 838 height 38
click at [1244, 617] on p "Create Certificate" at bounding box center [1277, 619] width 84 height 14
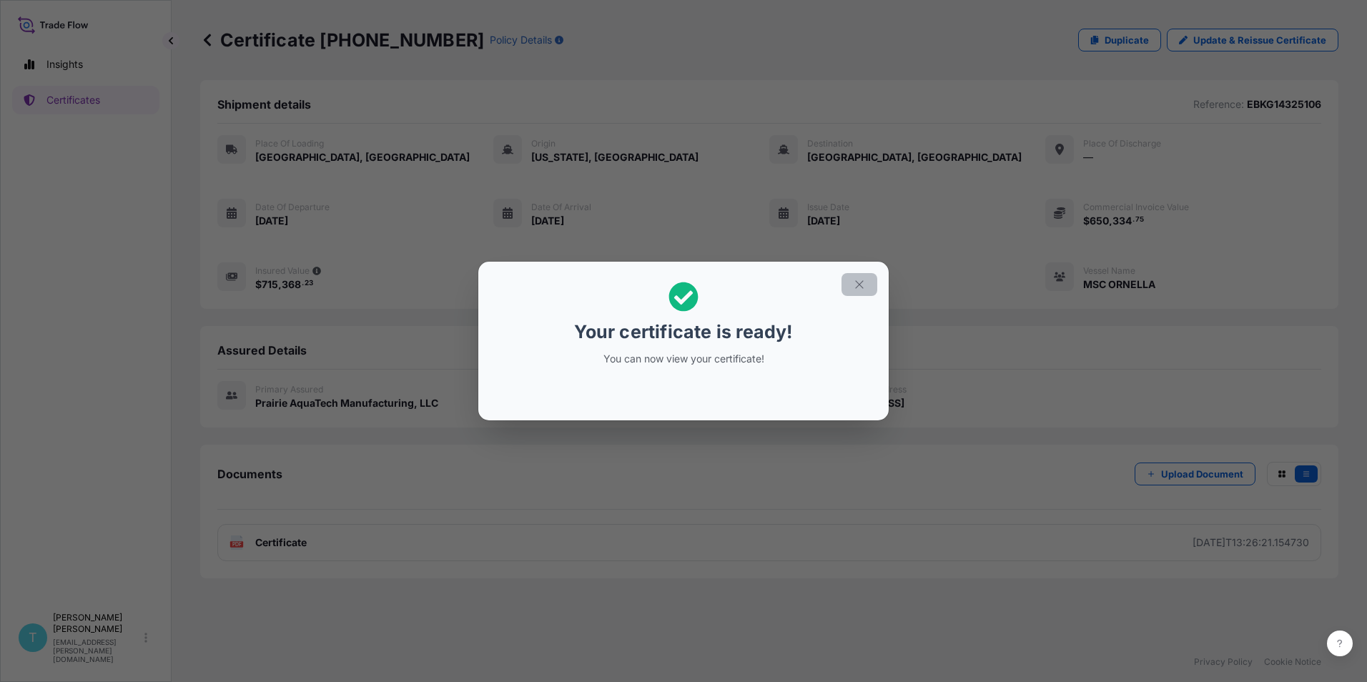
click at [864, 279] on icon "button" at bounding box center [859, 284] width 13 height 13
